Goal: Find specific page/section: Find specific page/section

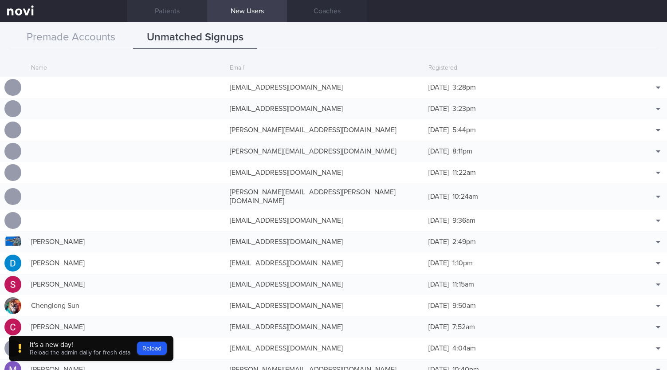
click at [164, 15] on link "Patients" at bounding box center [167, 11] width 80 height 22
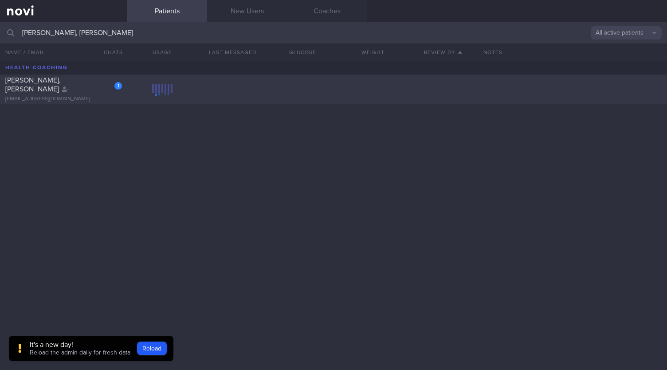
click at [116, 90] on div "1" at bounding box center [118, 86] width 8 height 8
select select "9"
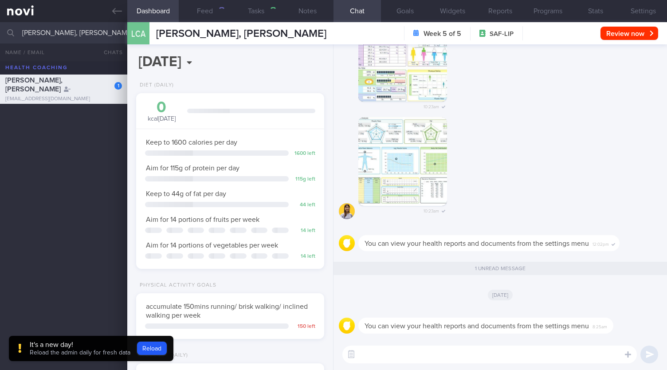
scroll to position [84, 169]
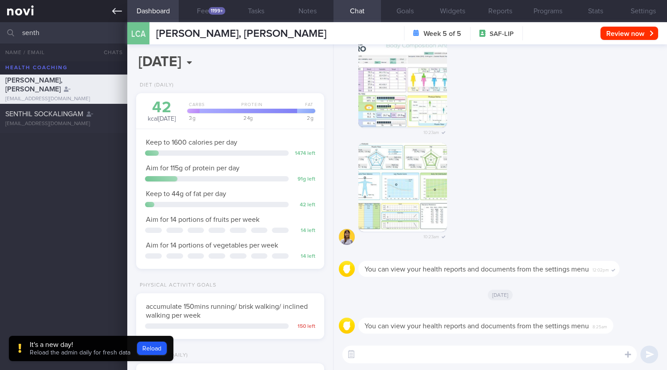
scroll to position [84, 169]
type input "senth"
drag, startPoint x: 70, startPoint y: 130, endPoint x: 331, endPoint y: 242, distance: 284.3
click at [70, 130] on div "[PERSON_NAME] [EMAIL_ADDRESS][DOMAIN_NAME]" at bounding box center [333, 118] width 667 height 29
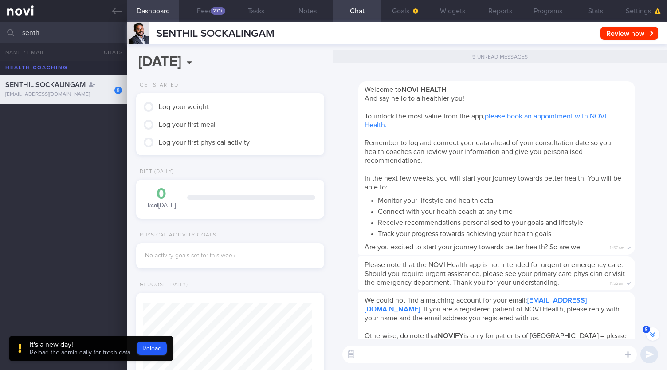
scroll to position [84, 169]
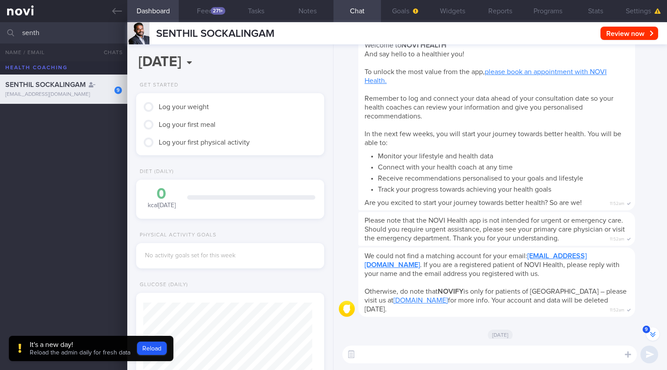
click at [652, 334] on button "9" at bounding box center [652, 333] width 13 height 13
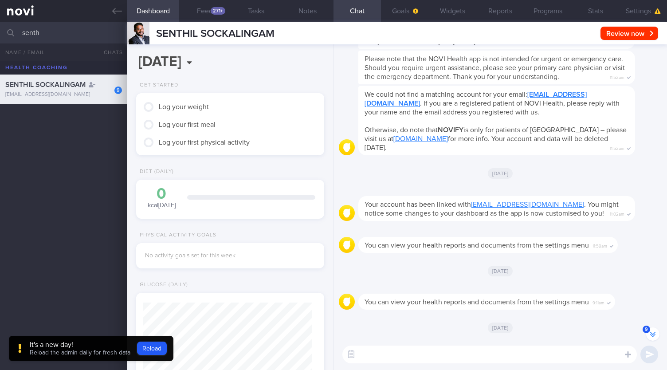
scroll to position [0, 0]
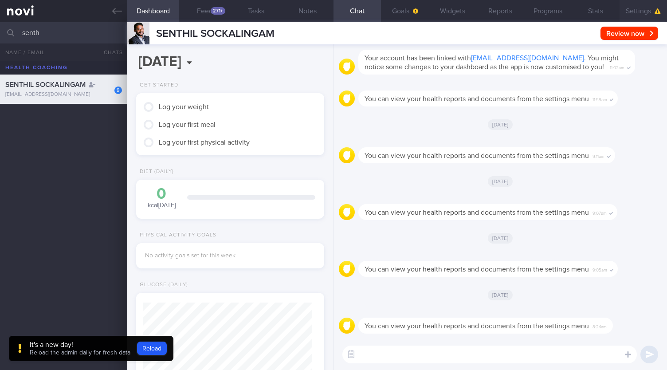
click at [636, 8] on button "Settings" at bounding box center [643, 11] width 47 height 22
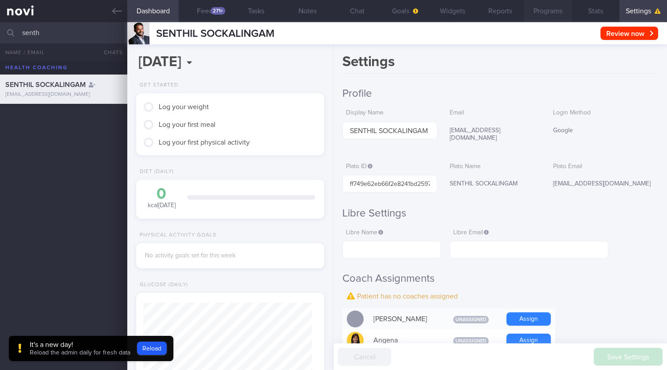
click at [538, 13] on button "Programs" at bounding box center [547, 11] width 47 height 22
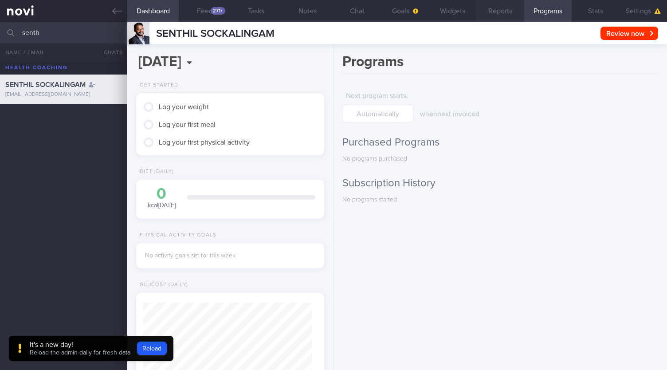
click at [497, 16] on button "Reports" at bounding box center [499, 11] width 47 height 22
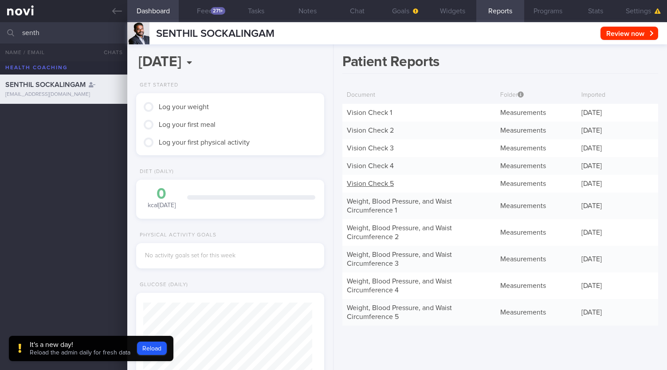
click at [373, 186] on link "Vision Check 5" at bounding box center [370, 183] width 47 height 7
click at [393, 168] on div "Vision Check 4" at bounding box center [418, 166] width 153 height 18
click at [389, 165] on link "Vision Check 4" at bounding box center [370, 165] width 47 height 7
click at [379, 150] on link "Vision Check 3" at bounding box center [370, 148] width 47 height 7
